Goal: Task Accomplishment & Management: Use online tool/utility

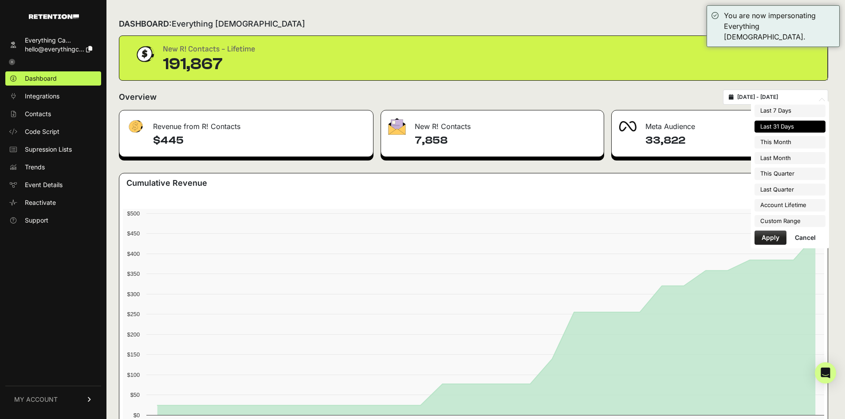
click at [804, 98] on input "2025-09-15 - 2025-10-15" at bounding box center [779, 97] width 85 height 7
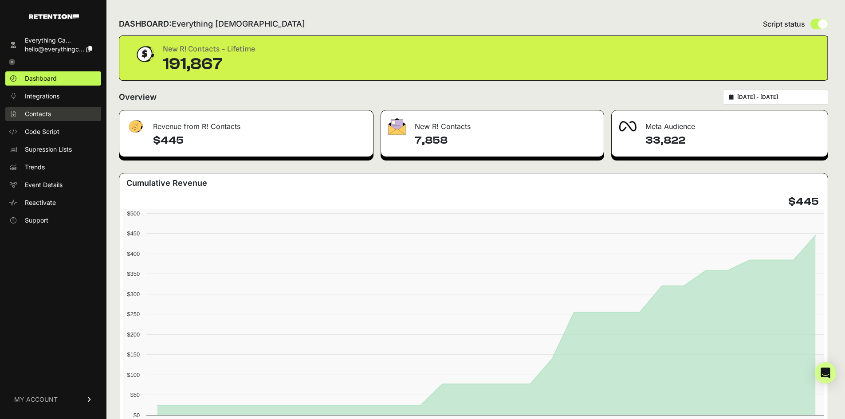
click at [62, 113] on link "Contacts" at bounding box center [53, 114] width 96 height 14
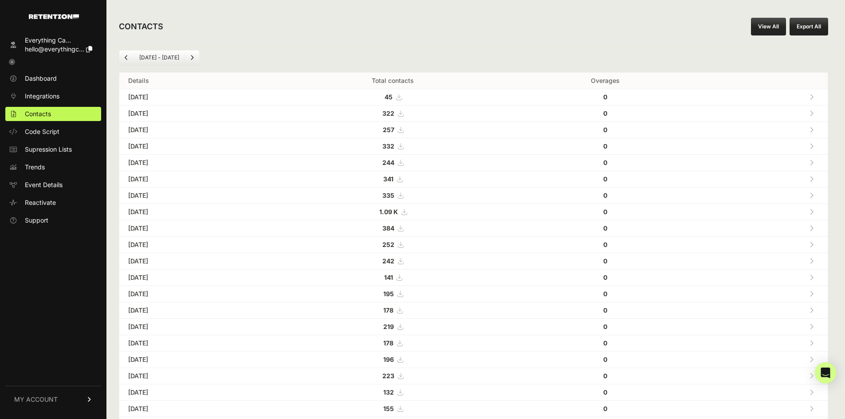
click at [758, 30] on link "View All" at bounding box center [768, 27] width 35 height 18
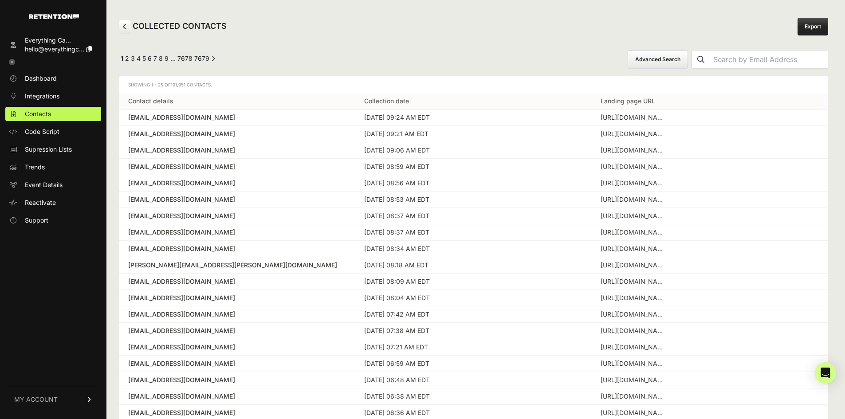
click at [681, 59] on button "Advanced Search" at bounding box center [657, 59] width 60 height 19
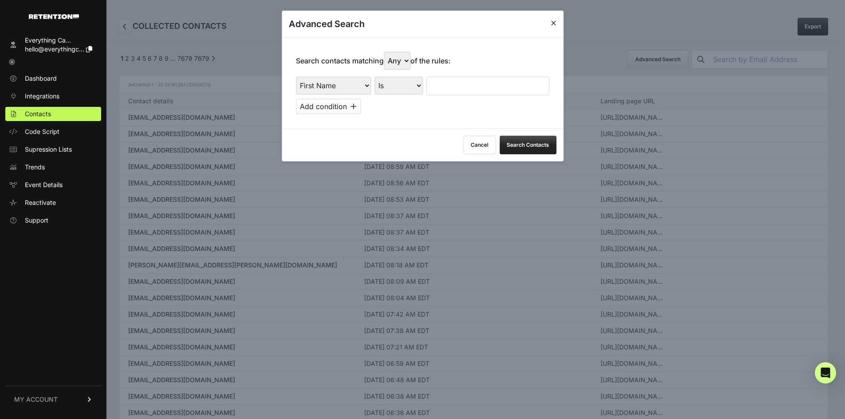
click at [329, 90] on select "First Name Last Name State City Email Email Domain Landing Domain Landing Page …" at bounding box center [333, 86] width 75 height 18
select select "landing_page_url"
click at [296, 77] on select "First Name Last Name State City Email Email Domain Landing Domain Landing Page …" at bounding box center [333, 86] width 75 height 18
click at [403, 90] on select "Is Is not Contains Starts with" at bounding box center [398, 86] width 48 height 18
select select "contains"
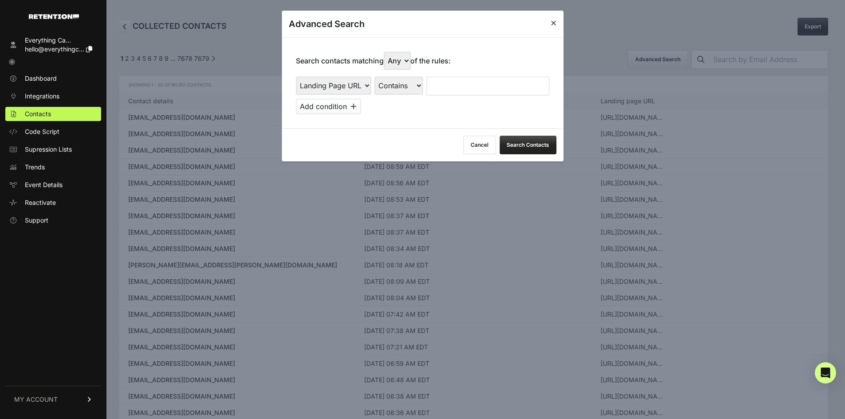
click at [375, 77] on select "Is Is not Contains Starts with" at bounding box center [398, 86] width 48 height 18
click at [395, 63] on select "Any All" at bounding box center [397, 61] width 27 height 18
select select "true"
click at [386, 52] on select "Any All" at bounding box center [397, 61] width 27 height 18
click at [439, 86] on input "text" at bounding box center [487, 86] width 123 height 19
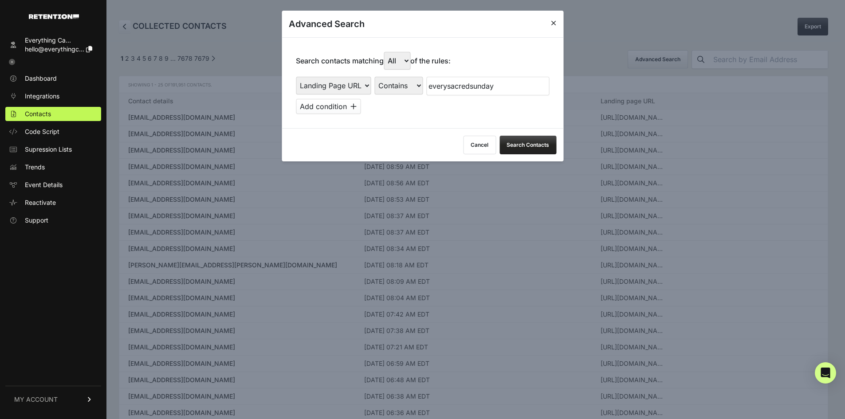
type input "everysacredsunday"
click at [308, 109] on button "Add condition" at bounding box center [328, 106] width 65 height 15
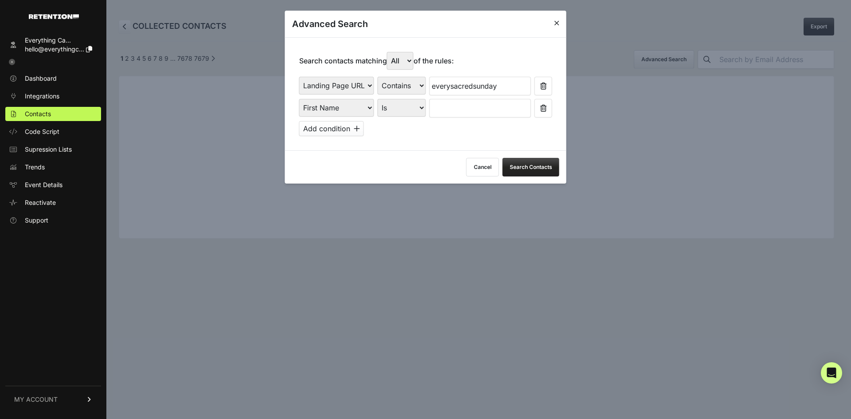
click at [347, 107] on select "First Name Last Name State City Email Email Domain Landing Domain Landing Page …" at bounding box center [336, 108] width 75 height 18
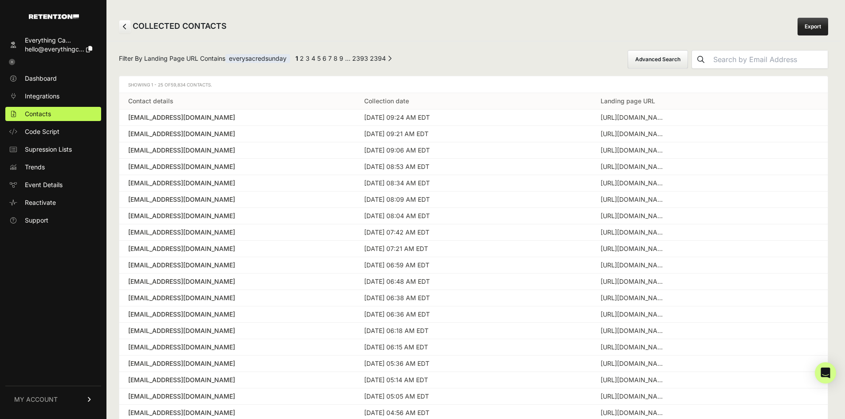
click at [688, 57] on button "Advanced Search" at bounding box center [657, 59] width 60 height 19
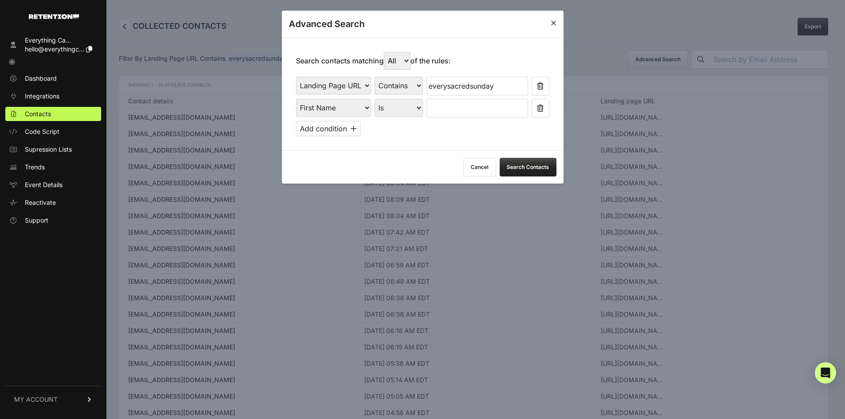
click at [350, 108] on select "First Name Last Name State City Email Email Domain Landing Domain Landing Page …" at bounding box center [333, 108] width 75 height 18
select select "file_date"
click at [296, 99] on select "First Name Last Name State City Email Email Domain Landing Domain Landing Page …" at bounding box center [333, 108] width 75 height 18
drag, startPoint x: 407, startPoint y: 111, endPoint x: 406, endPoint y: 116, distance: 5.0
click at [407, 111] on select "Is on Is between" at bounding box center [398, 108] width 49 height 18
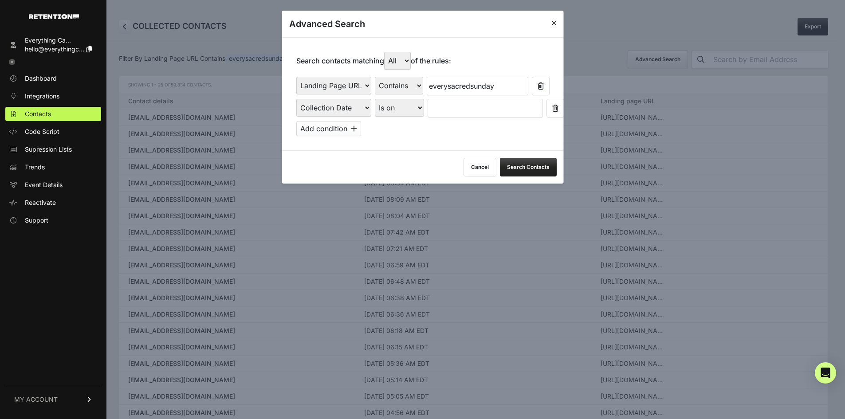
select select "is_between"
click at [375, 99] on select "Is on Is between" at bounding box center [398, 108] width 49 height 18
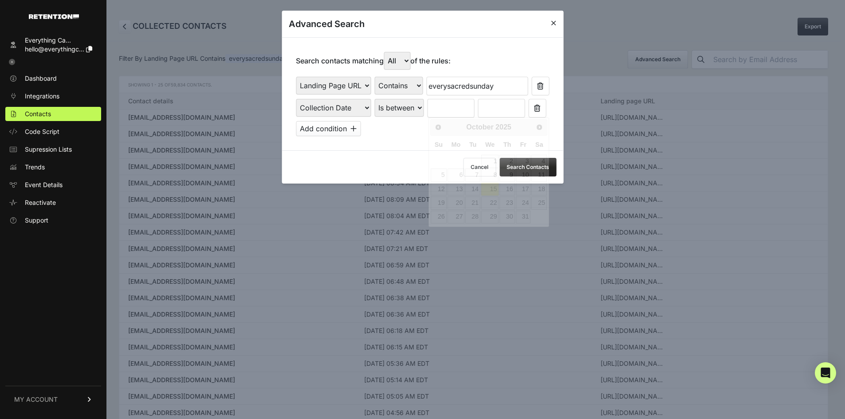
click at [468, 110] on input "text" at bounding box center [450, 108] width 47 height 19
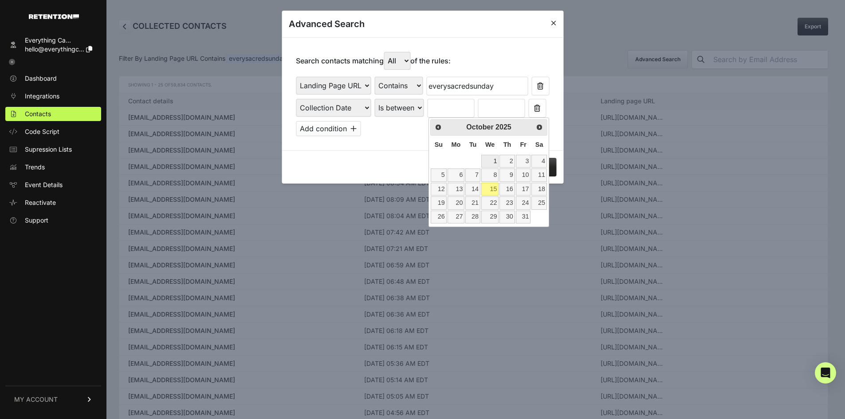
click at [491, 159] on link "1" at bounding box center [489, 161] width 17 height 13
type input "[DATE]"
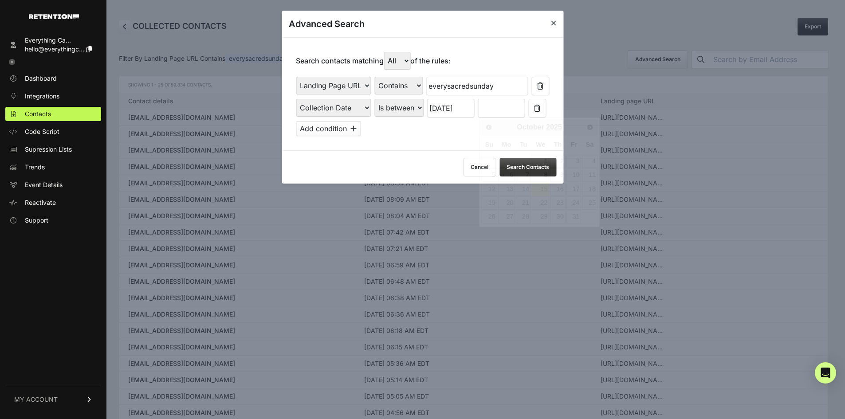
click at [489, 111] on input "text" at bounding box center [500, 108] width 47 height 19
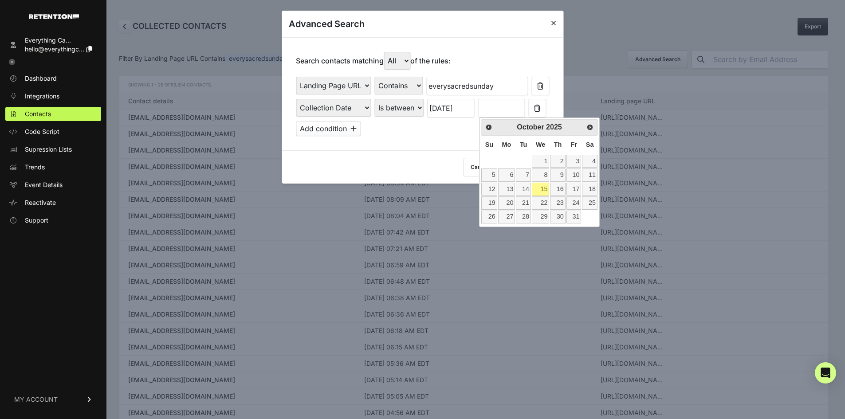
click at [543, 188] on link "15" at bounding box center [540, 189] width 17 height 13
type input "[DATE]"
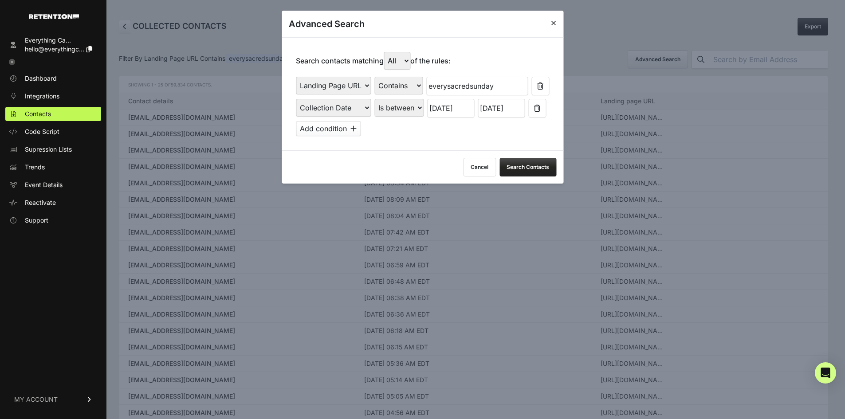
click at [420, 140] on div "Search contacts matching Any All of the rules: First Name Last Name State City …" at bounding box center [423, 93] width 282 height 113
click at [536, 168] on button "Search Contacts" at bounding box center [527, 167] width 57 height 19
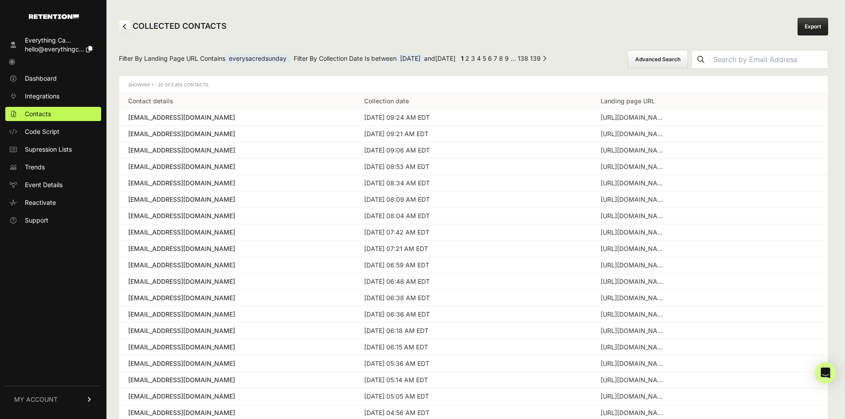
click at [821, 24] on link "Export" at bounding box center [812, 27] width 31 height 18
